Goal: Navigation & Orientation: Find specific page/section

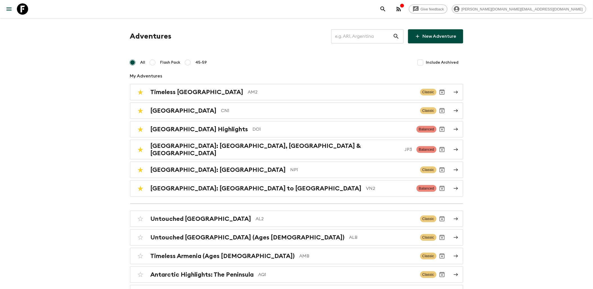
click at [25, 10] on icon at bounding box center [22, 8] width 11 height 11
click at [21, 9] on icon at bounding box center [22, 8] width 11 height 11
click at [25, 8] on icon at bounding box center [22, 8] width 11 height 11
